Goal: Check status

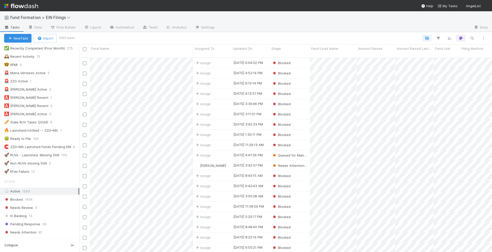
scroll to position [173, 0]
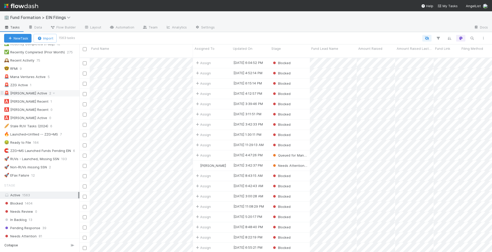
click at [58, 90] on div "🚨 Alex Pattis Active 2" at bounding box center [41, 93] width 75 height 6
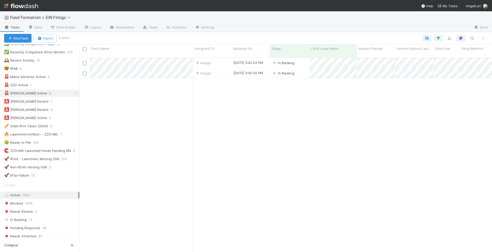
scroll to position [198, 413]
click at [61, 74] on div "🚨 Mana Ventures Active 5" at bounding box center [41, 77] width 75 height 6
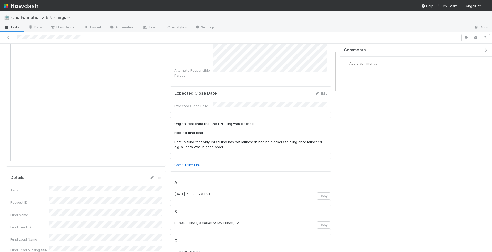
scroll to position [43, 0]
